Goal: Transaction & Acquisition: Download file/media

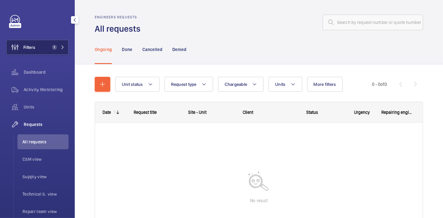
click at [39, 44] on button "Filters 1" at bounding box center [37, 47] width 62 height 15
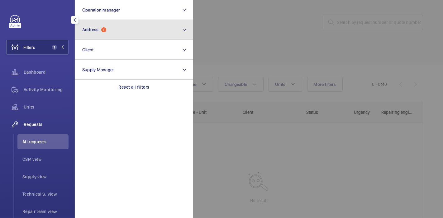
click at [94, 26] on button "Address 1" at bounding box center [134, 30] width 118 height 20
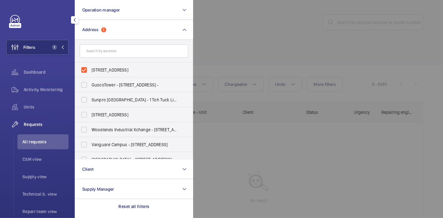
click at [85, 69] on label "[STREET_ADDRESS]" at bounding box center [129, 70] width 108 height 15
click at [85, 69] on input "[STREET_ADDRESS]" at bounding box center [84, 70] width 12 height 12
checkbox input "false"
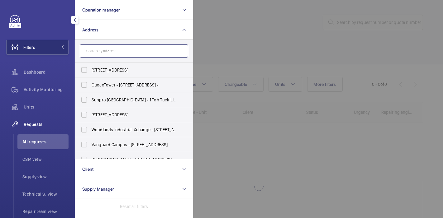
click at [93, 48] on input "text" at bounding box center [134, 50] width 108 height 13
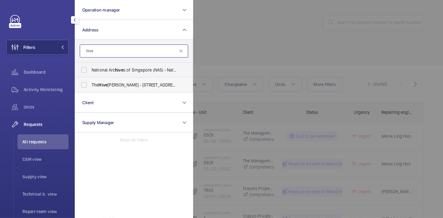
type input "hive"
click at [92, 86] on span "The Hive [PERSON_NAME] - [STREET_ADDRESS][PERSON_NAME]" at bounding box center [134, 85] width 86 height 6
click at [90, 86] on input "The Hive [PERSON_NAME] - [STREET_ADDRESS][PERSON_NAME]" at bounding box center [84, 85] width 12 height 12
checkbox input "true"
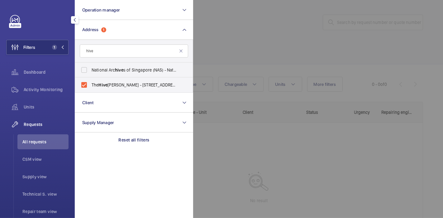
click at [211, 49] on div at bounding box center [414, 109] width 443 height 218
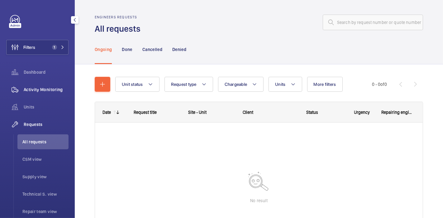
click at [45, 87] on span "Activity Monitoring" at bounding box center [46, 90] width 45 height 6
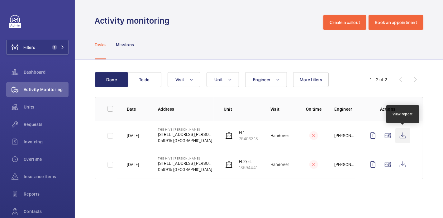
click at [402, 136] on wm-front-icon-button at bounding box center [402, 135] width 15 height 15
